Goal: Navigation & Orientation: Understand site structure

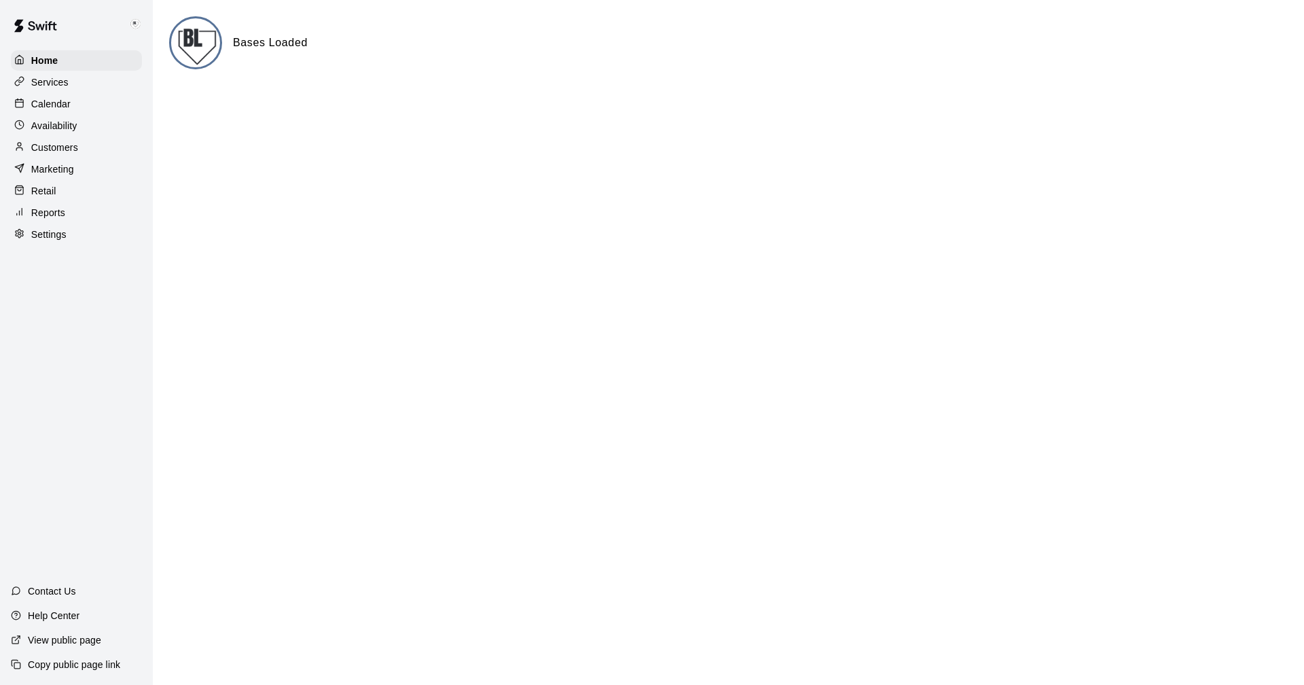
click at [50, 236] on p "Settings" at bounding box center [48, 234] width 35 height 14
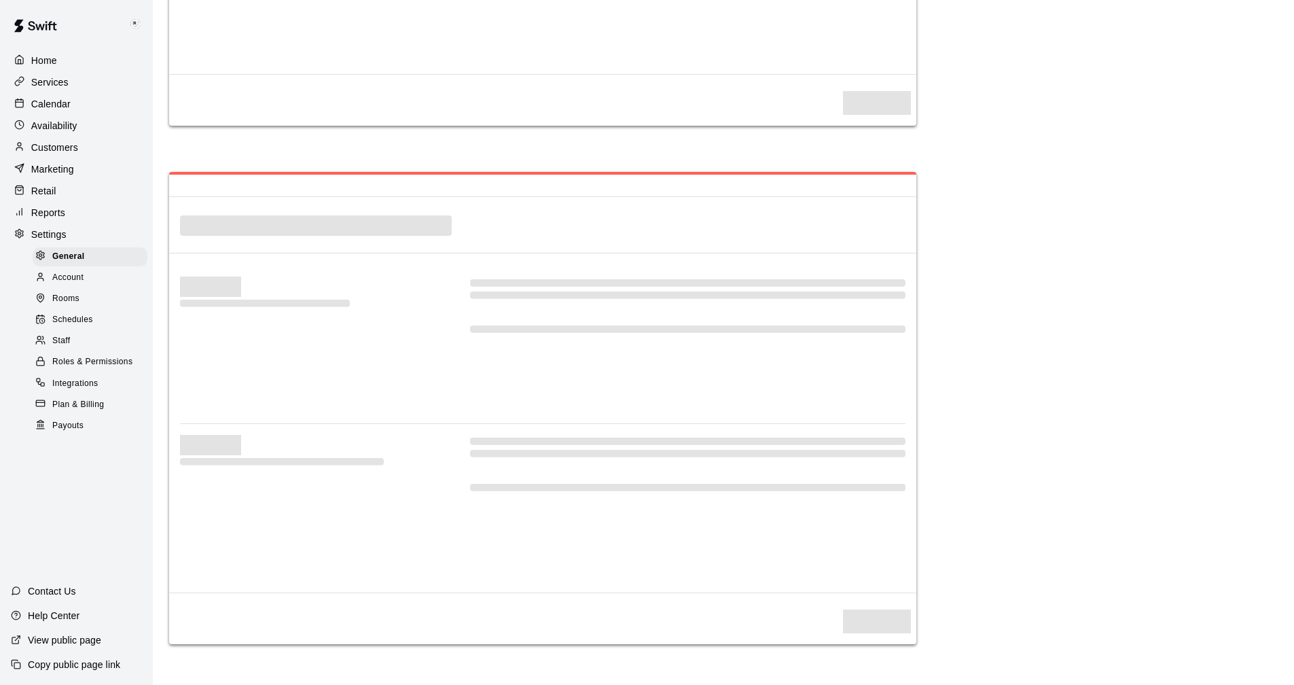
select select "**"
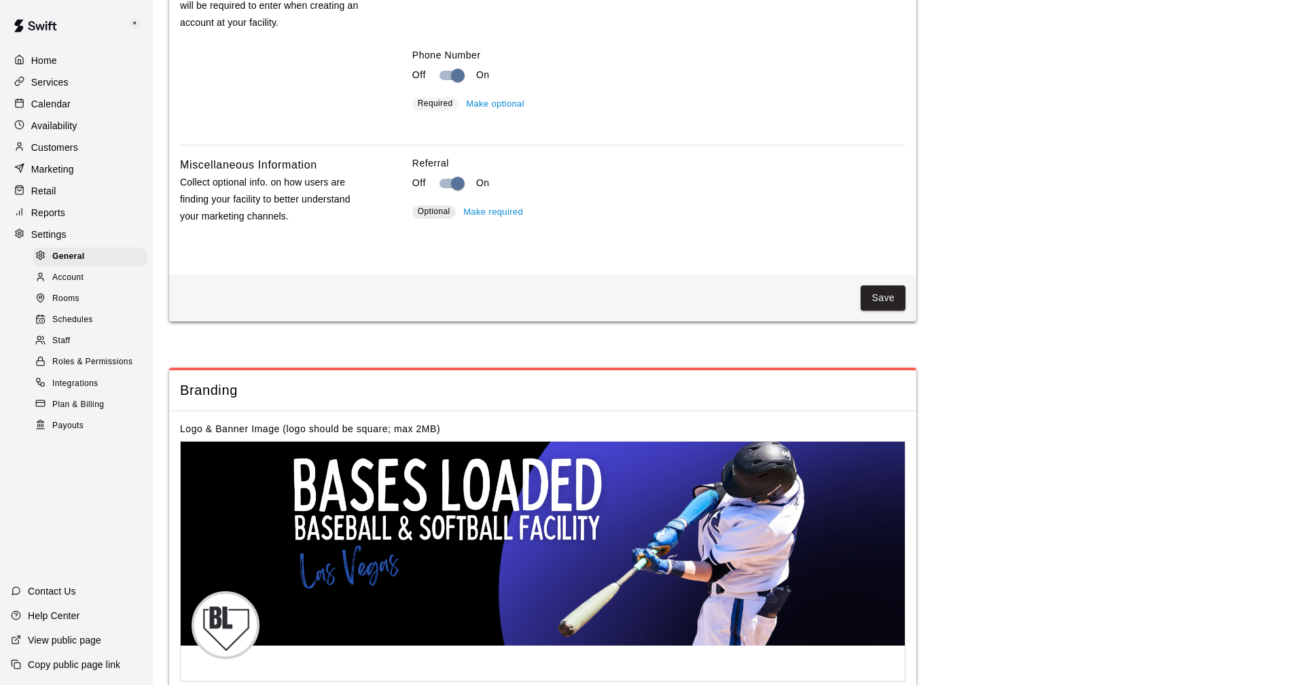
scroll to position [2363, 0]
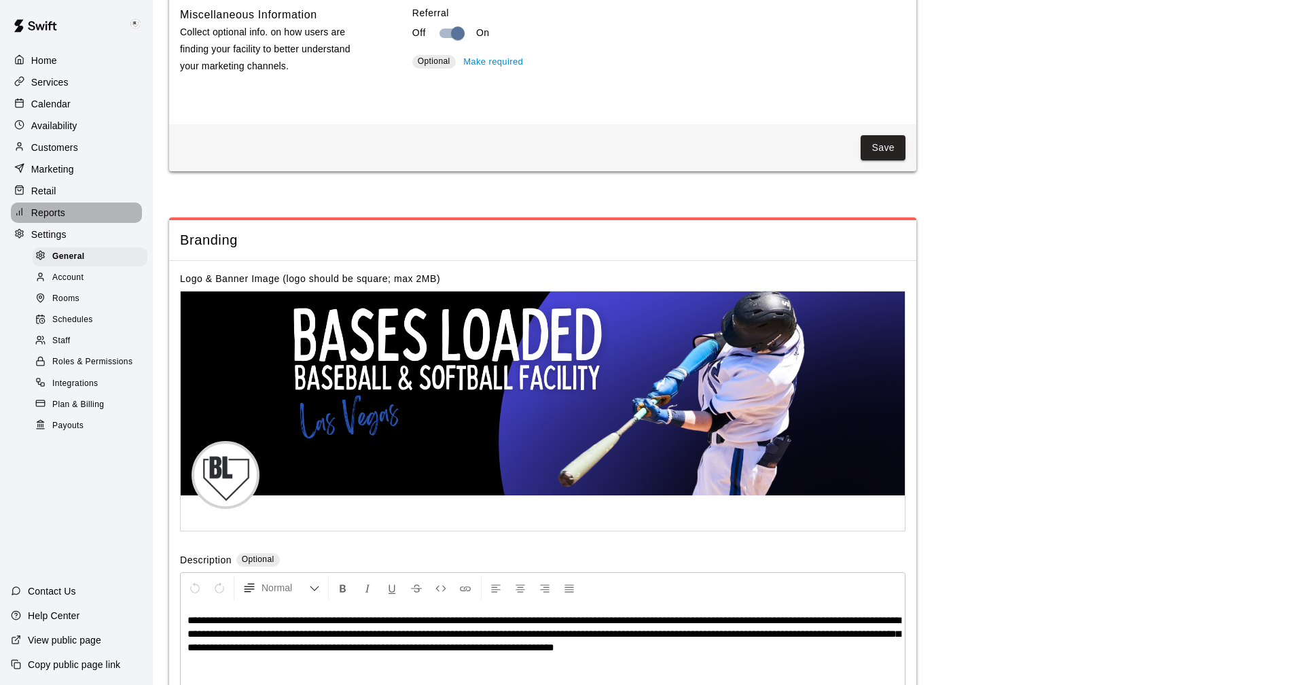
click at [44, 217] on p "Reports" at bounding box center [48, 213] width 34 height 14
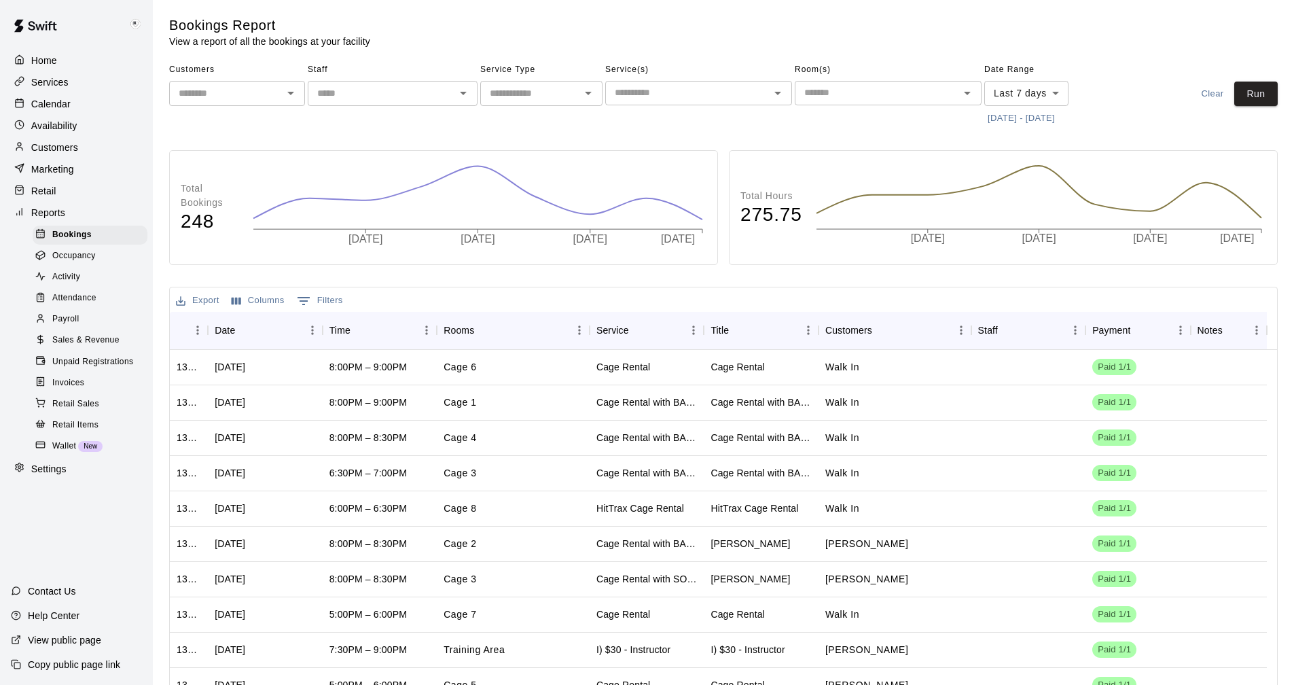
click at [74, 453] on span "Wallet" at bounding box center [64, 446] width 24 height 14
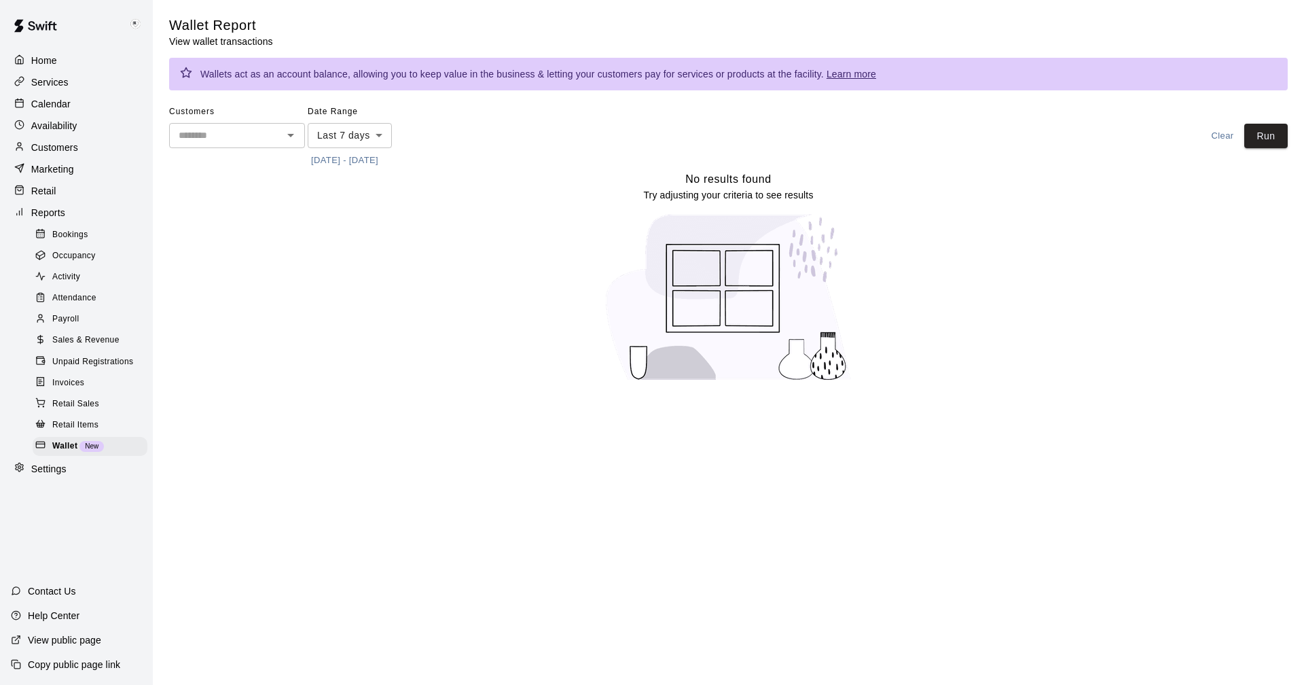
click at [52, 173] on p "Marketing" at bounding box center [52, 169] width 43 height 14
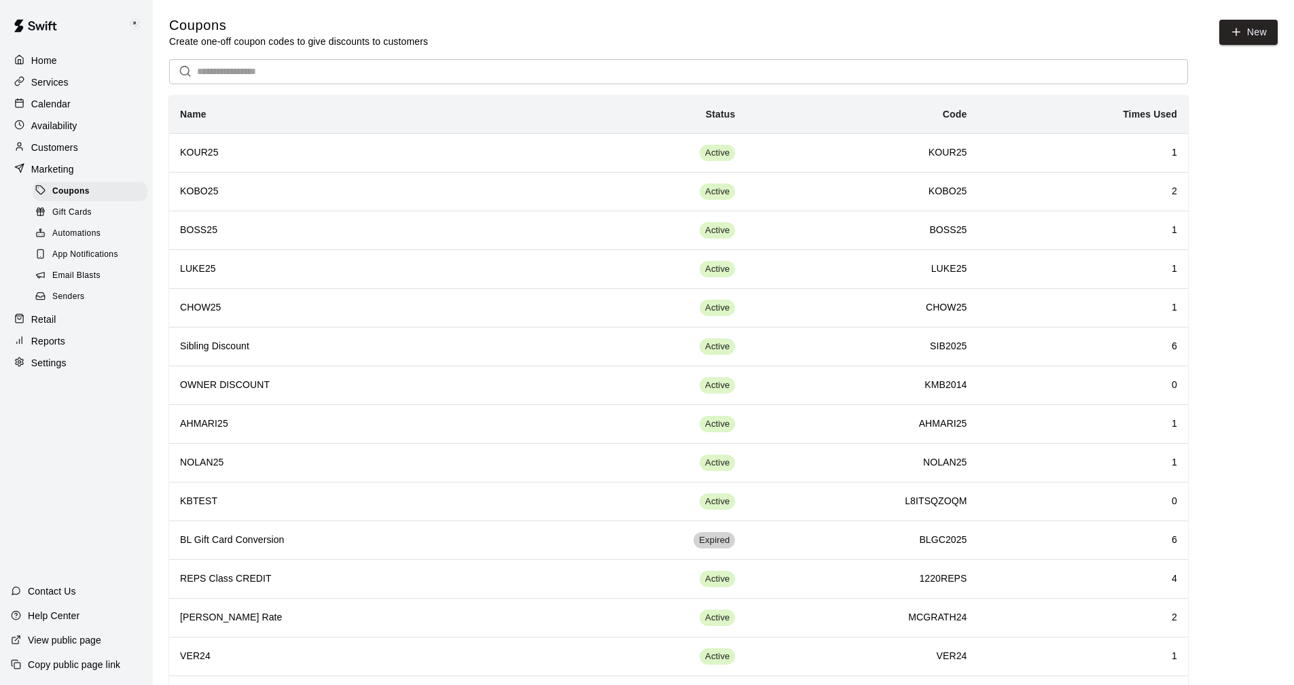
click at [50, 147] on p "Customers" at bounding box center [54, 148] width 47 height 14
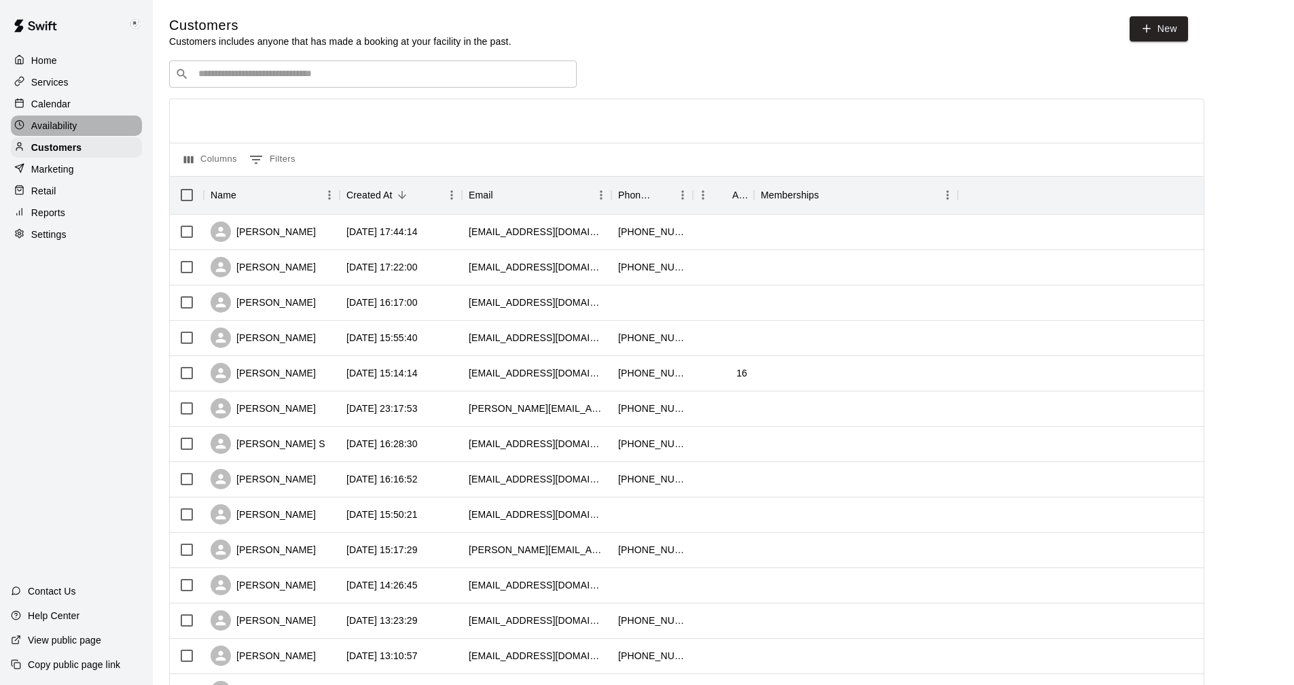
click at [68, 130] on p "Availability" at bounding box center [54, 126] width 46 height 14
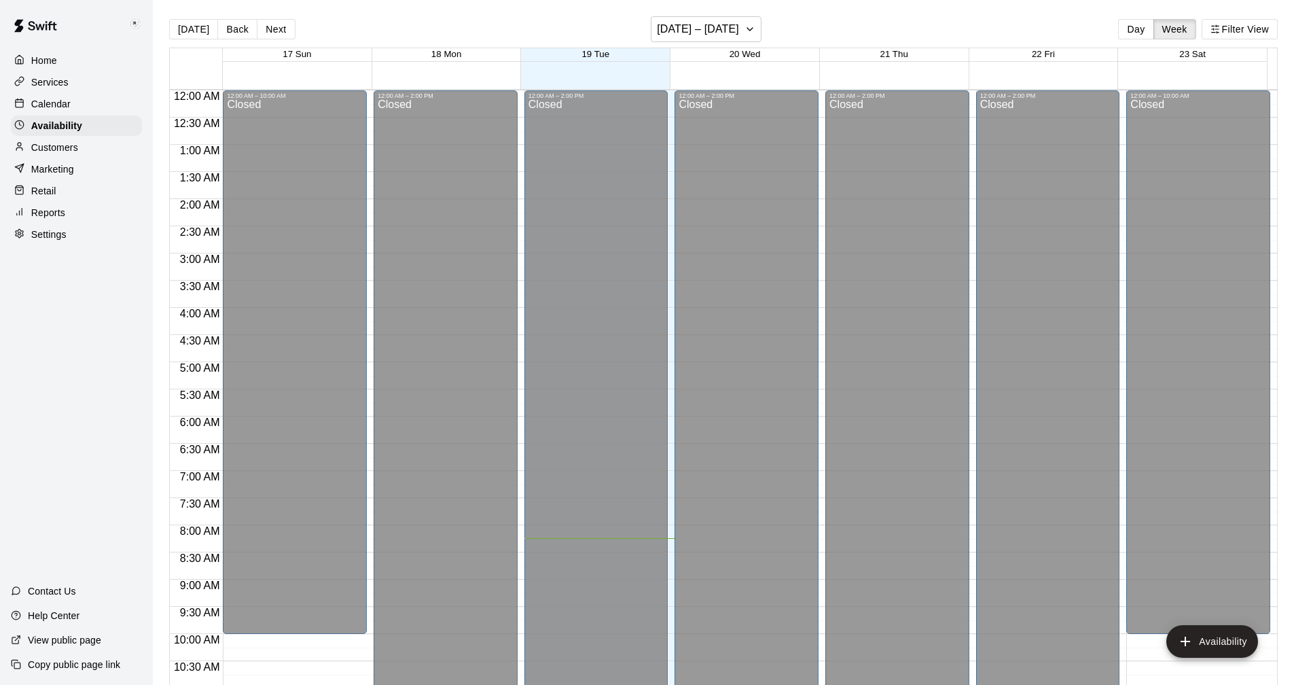
scroll to position [448, 0]
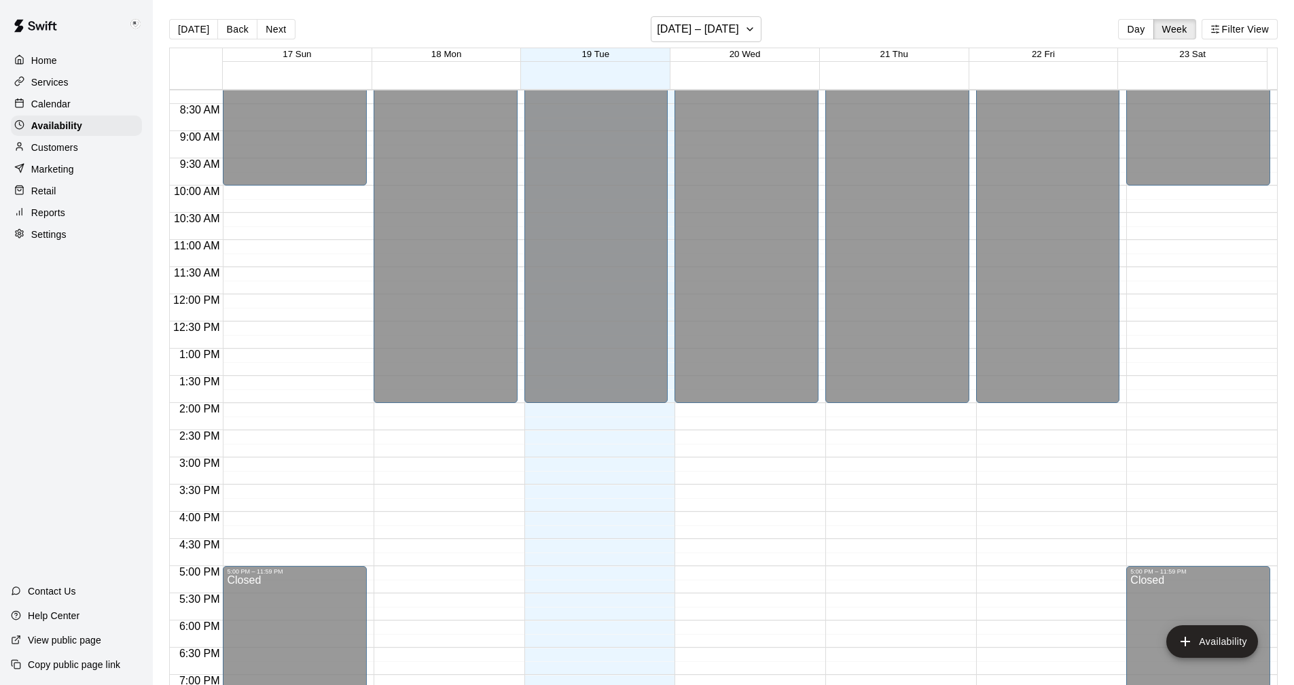
click at [58, 104] on p "Calendar" at bounding box center [50, 104] width 39 height 14
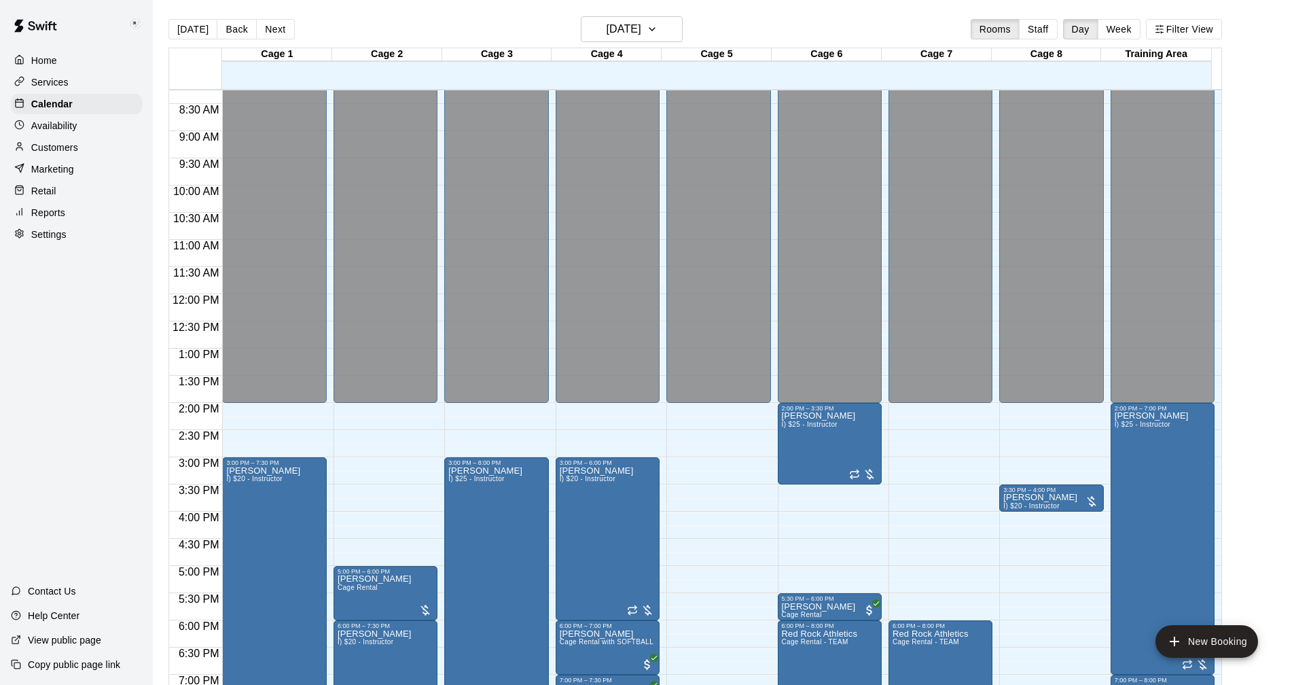
scroll to position [652, 0]
